Goal: Transaction & Acquisition: Purchase product/service

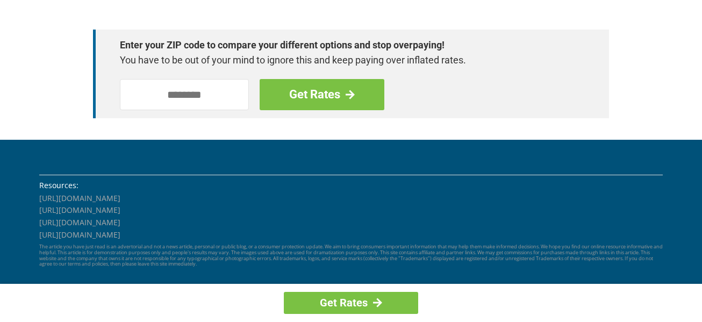
scroll to position [1347, 0]
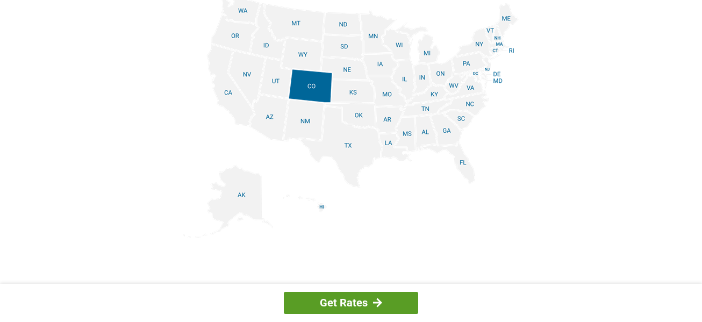
click at [414, 300] on link "Get Rates" at bounding box center [351, 303] width 134 height 22
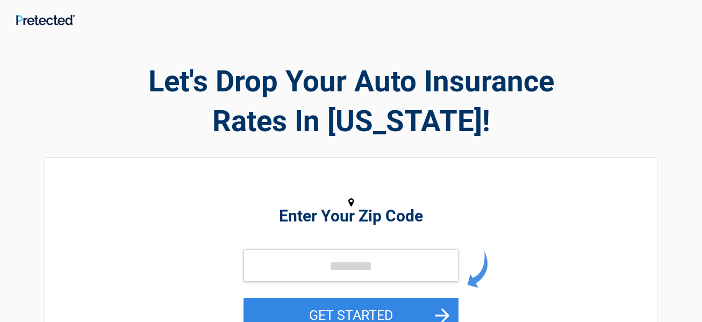
click at [311, 178] on div "Enter Your Zip Code GET STARTED" at bounding box center [350, 267] width 493 height 199
drag, startPoint x: 3, startPoint y: 311, endPoint x: 136, endPoint y: 239, distance: 151.0
drag, startPoint x: 373, startPoint y: 163, endPoint x: 347, endPoint y: 179, distance: 30.7
click at [347, 179] on div "**********" at bounding box center [351, 285] width 629 height 513
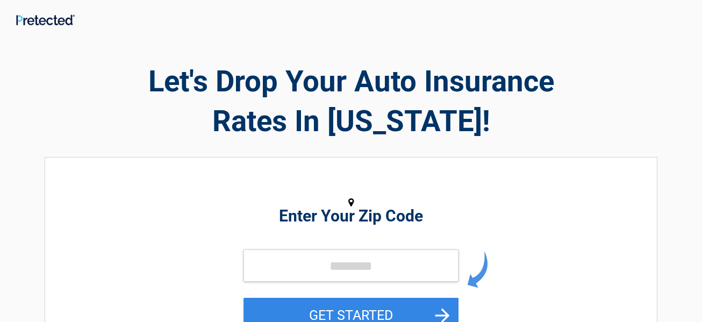
drag, startPoint x: 328, startPoint y: 201, endPoint x: 349, endPoint y: 200, distance: 21.0
click at [302, 200] on figure at bounding box center [350, 202] width 493 height 15
click at [350, 200] on icon at bounding box center [350, 203] width 5 height 10
click at [350, 199] on icon at bounding box center [350, 203] width 5 height 10
drag, startPoint x: 483, startPoint y: 49, endPoint x: 372, endPoint y: 41, distance: 111.5
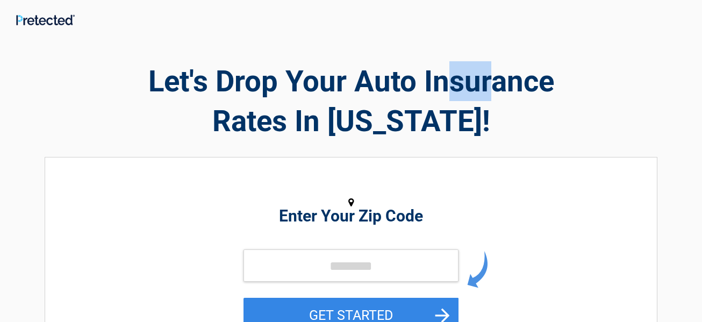
click at [406, 55] on div "Let's Drop Your Auto Insurance Rates In [US_STATE]!" at bounding box center [351, 85] width 612 height 112
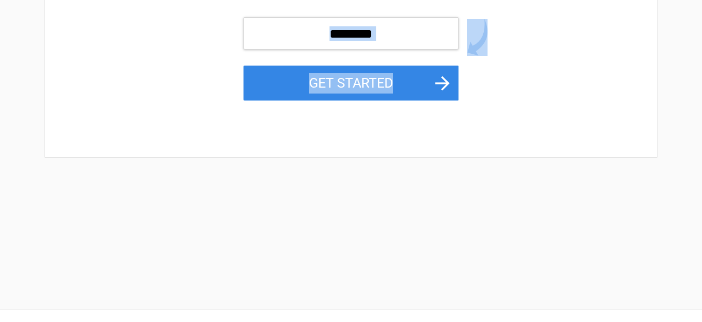
scroll to position [341, 0]
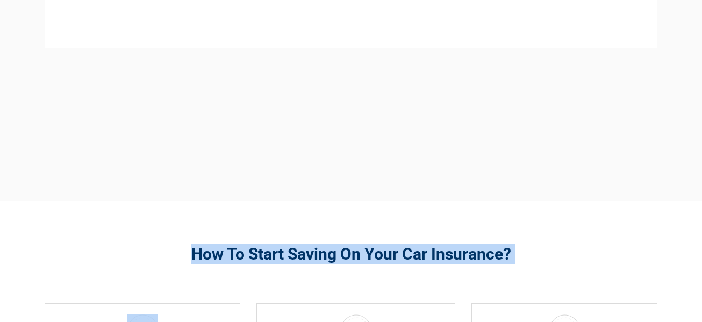
drag, startPoint x: 405, startPoint y: 347, endPoint x: 462, endPoint y: 347, distance: 56.9
drag, startPoint x: 494, startPoint y: 100, endPoint x: 392, endPoint y: 154, distance: 115.1
